Goal: Browse casually

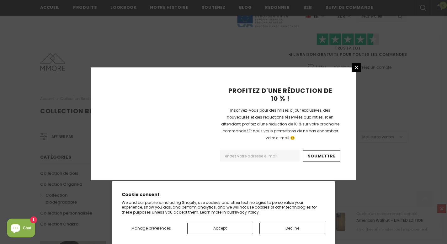
scroll to position [414, 0]
